Goal: Information Seeking & Learning: Check status

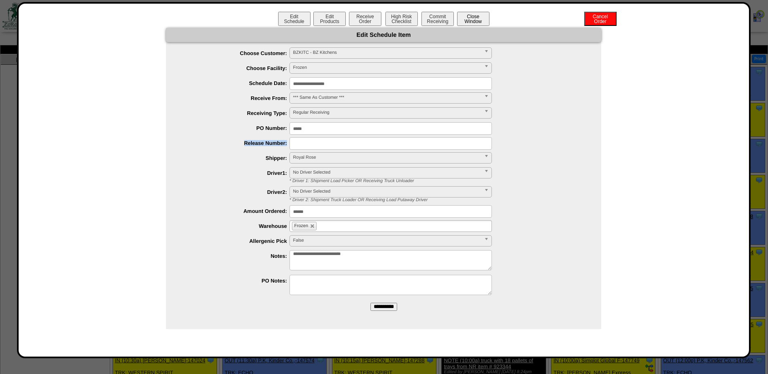
click at [464, 13] on button "Close Window" at bounding box center [473, 19] width 32 height 14
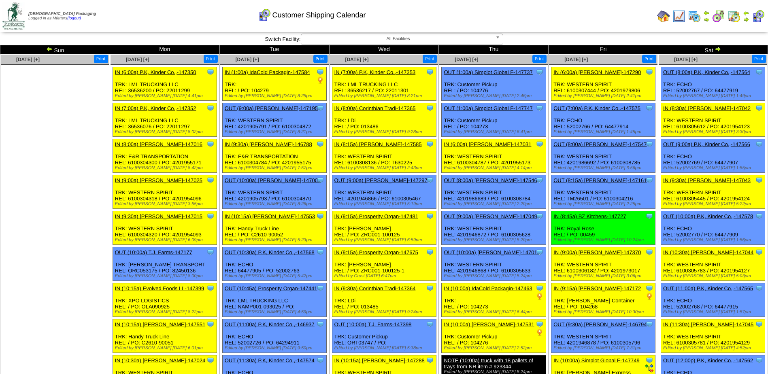
click at [681, 14] on img at bounding box center [678, 16] width 13 height 13
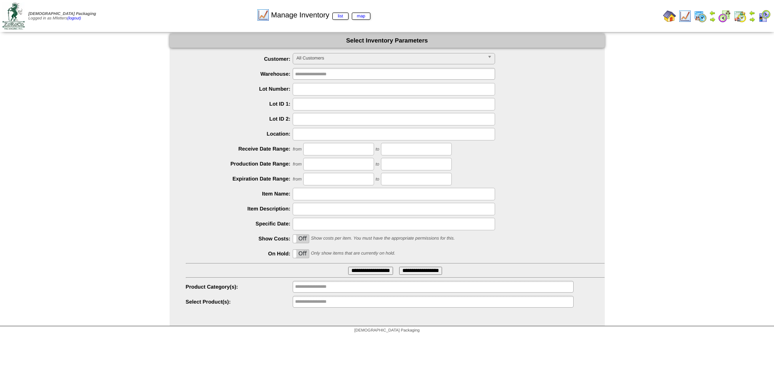
click at [357, 64] on div "All Customers" at bounding box center [394, 58] width 202 height 11
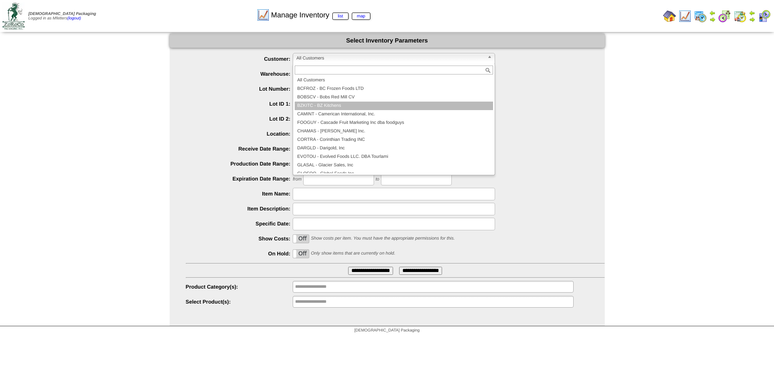
click at [350, 106] on li "BZKITC - BZ Kitchens" at bounding box center [394, 106] width 198 height 9
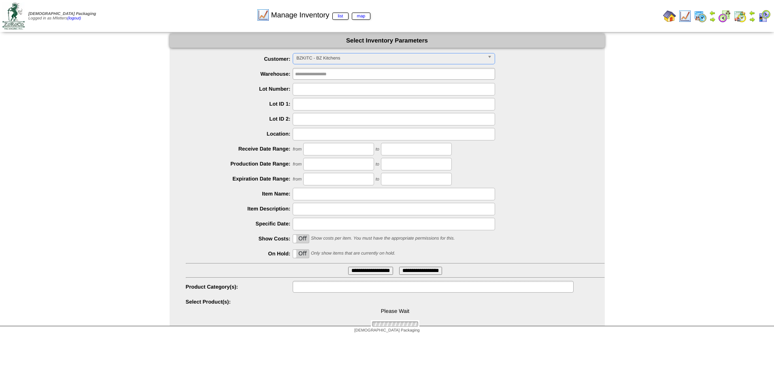
click at [328, 290] on input "text" at bounding box center [321, 287] width 52 height 10
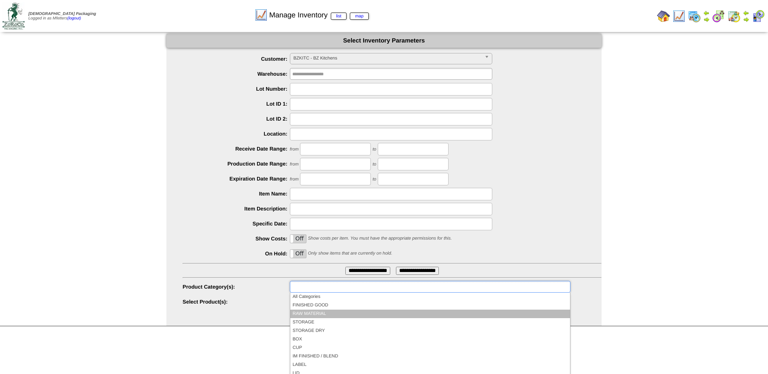
click at [327, 313] on li "RAW MATERIAL" at bounding box center [430, 314] width 280 height 9
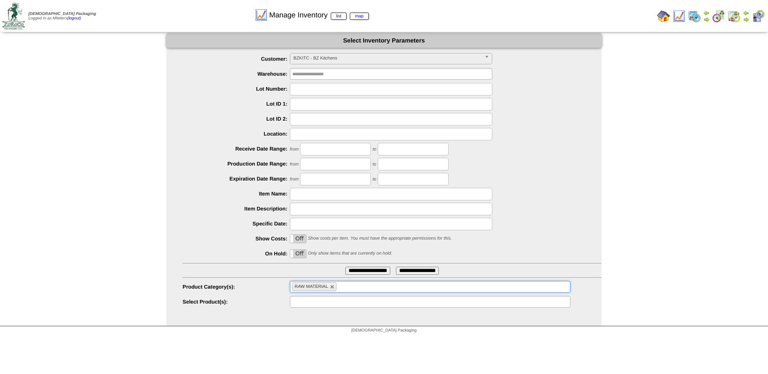
click at [317, 301] on input "text" at bounding box center [318, 302] width 52 height 10
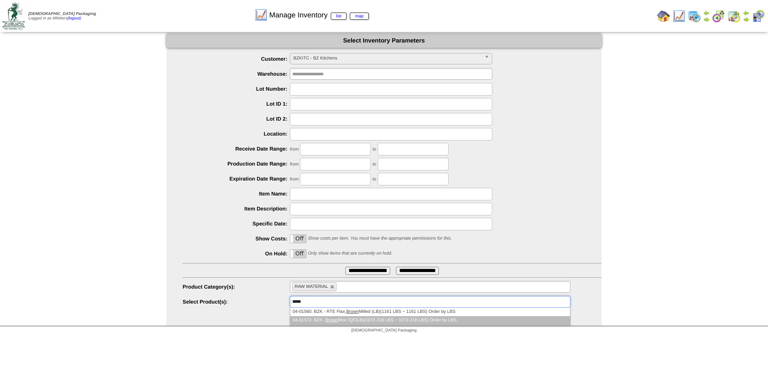
type input "*****"
click at [344, 317] on li "04-01572: BZK - Brown Rice IQF(LB)(1072.218 LBS ~ 1072.218 LBS) Order by LBS" at bounding box center [430, 320] width 280 height 9
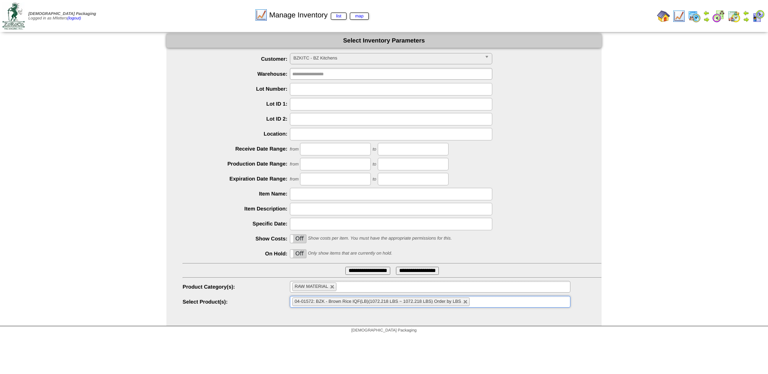
click at [370, 273] on input "**********" at bounding box center [367, 271] width 45 height 8
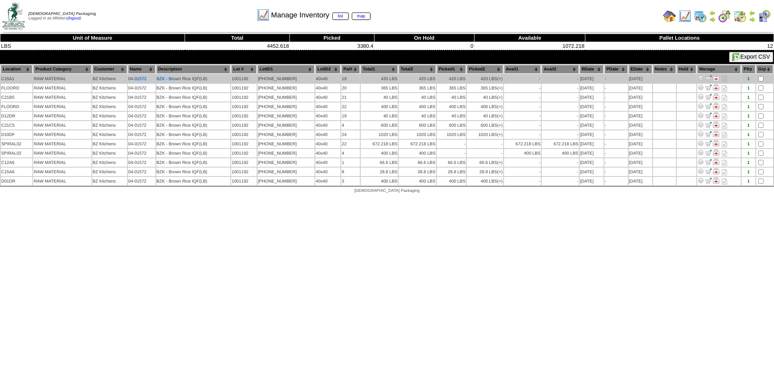
drag, startPoint x: 137, startPoint y: 78, endPoint x: 179, endPoint y: 78, distance: 41.7
click at [179, 78] on tr "C15A1 RAW MATERIAL BZ Kitchens 04-01572 BZK - Brown Rice IQF(LB) 1001192 1435-0…" at bounding box center [387, 78] width 772 height 9
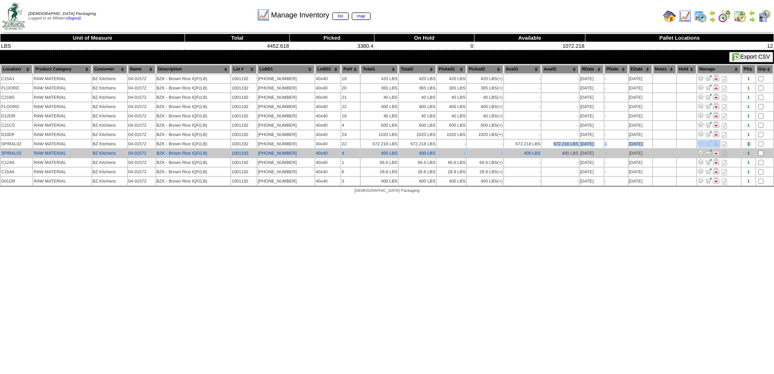
drag, startPoint x: 538, startPoint y: 143, endPoint x: 559, endPoint y: 154, distance: 23.0
click at [559, 154] on tbody "C15A1 RAW MATERIAL BZ Kitchens 04-01572 BZK - Brown Rice IQF(LB) 1001192 1435-0…" at bounding box center [387, 129] width 772 height 111
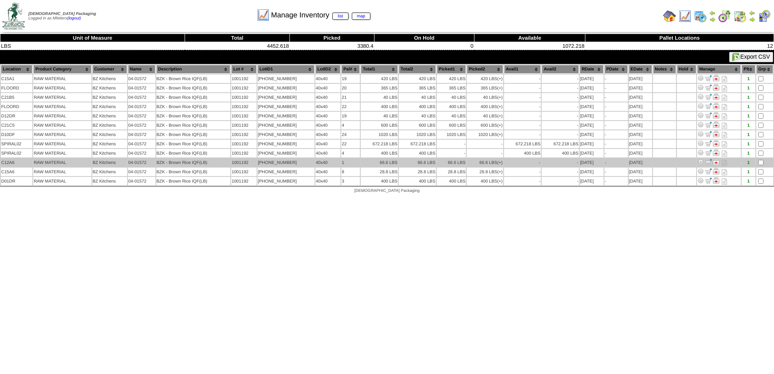
drag, startPoint x: 559, startPoint y: 154, endPoint x: 564, endPoint y: 160, distance: 8.6
click at [566, 160] on td "-" at bounding box center [560, 162] width 37 height 9
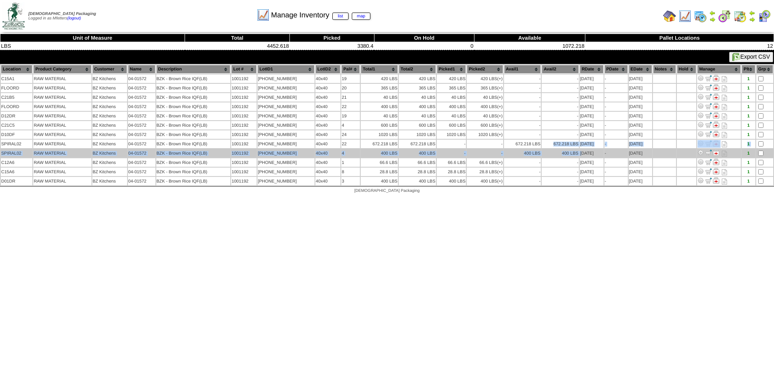
drag, startPoint x: 545, startPoint y: 143, endPoint x: 577, endPoint y: 153, distance: 34.4
click at [577, 153] on tbody "C15A1 RAW MATERIAL BZ Kitchens 04-01572 BZK - Brown Rice IQF(LB) 1001192 1435-0…" at bounding box center [387, 129] width 772 height 111
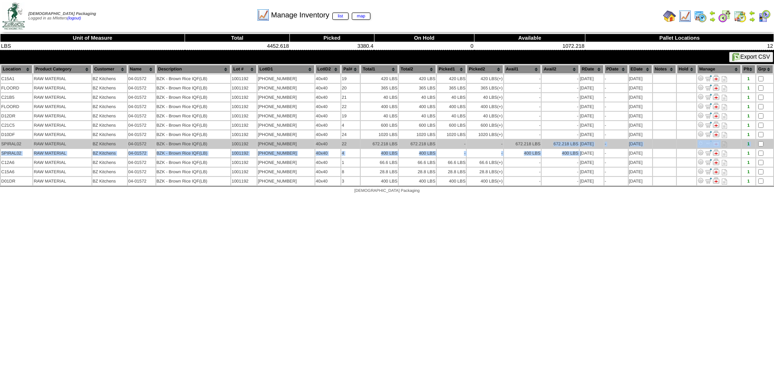
click at [544, 142] on td "672.218 LBS" at bounding box center [560, 144] width 37 height 9
